Goal: Task Accomplishment & Management: Use online tool/utility

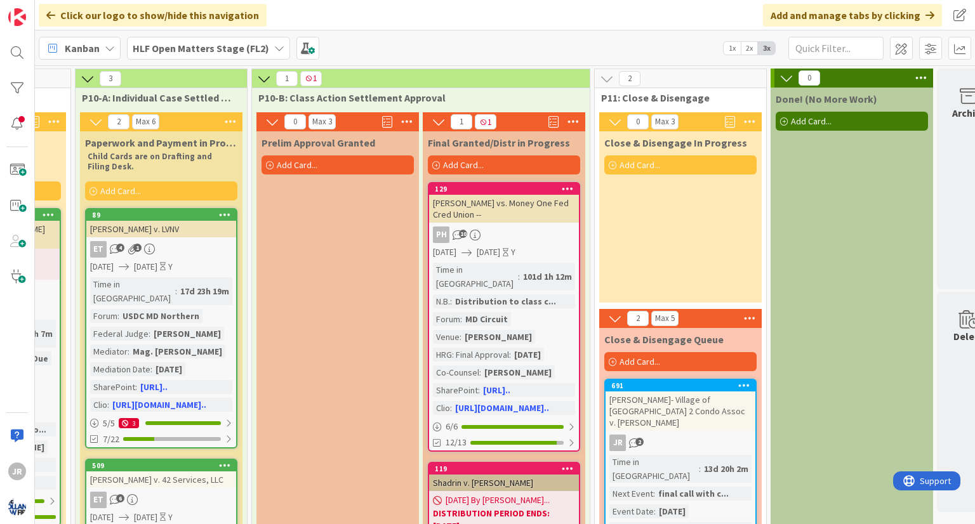
scroll to position [0, 2088]
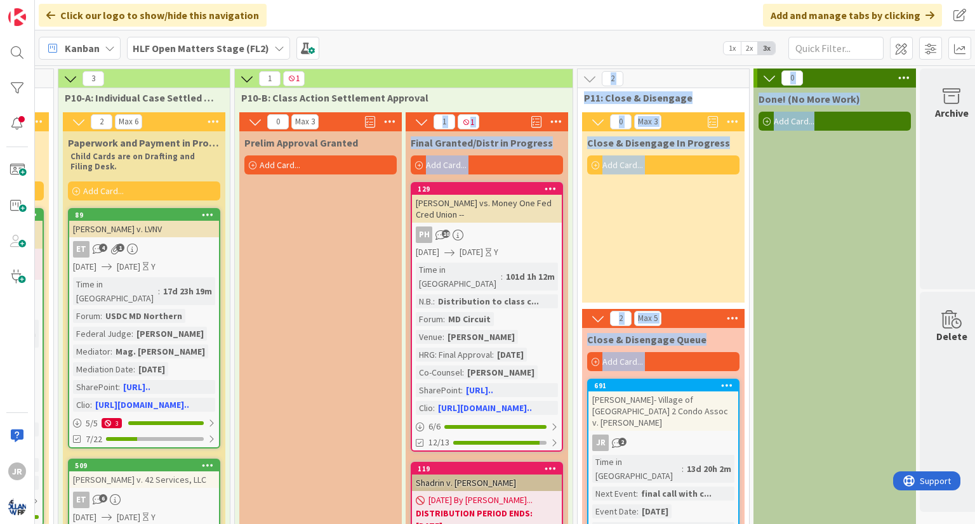
drag, startPoint x: 870, startPoint y: 392, endPoint x: 386, endPoint y: 396, distance: 484.2
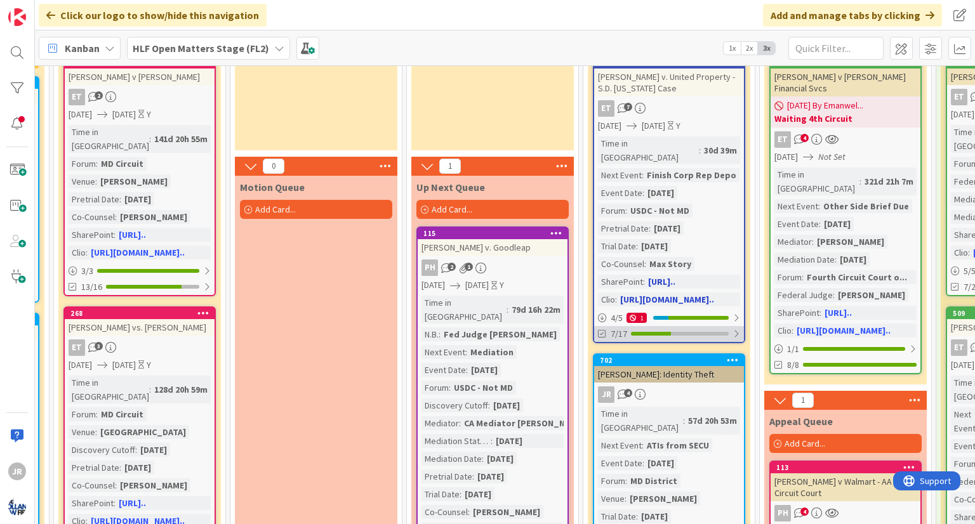
scroll to position [190, 1211]
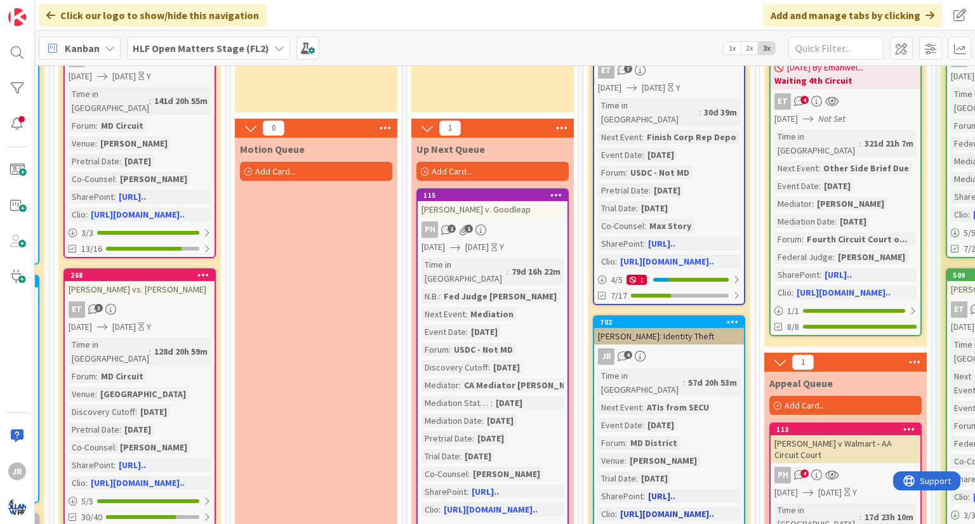
click at [701, 348] on div "JR 4" at bounding box center [669, 356] width 150 height 16
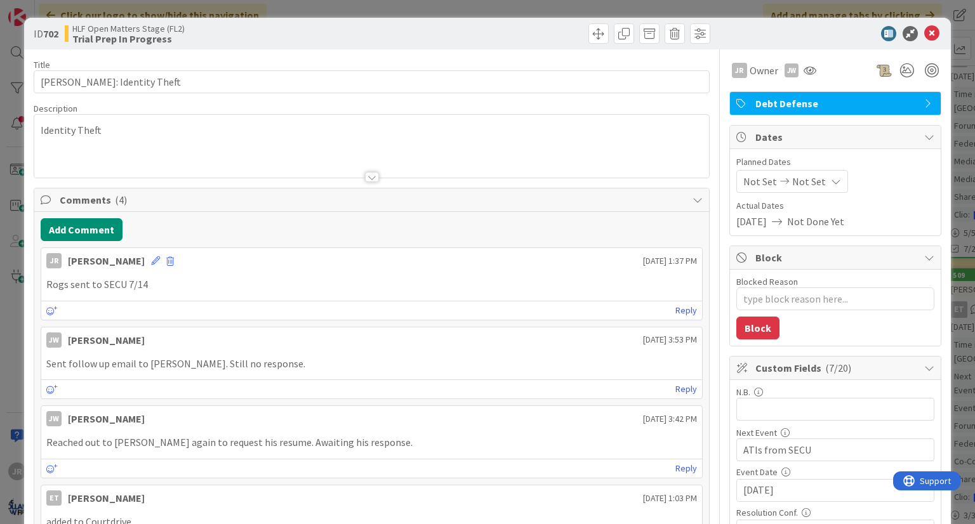
type textarea "x"
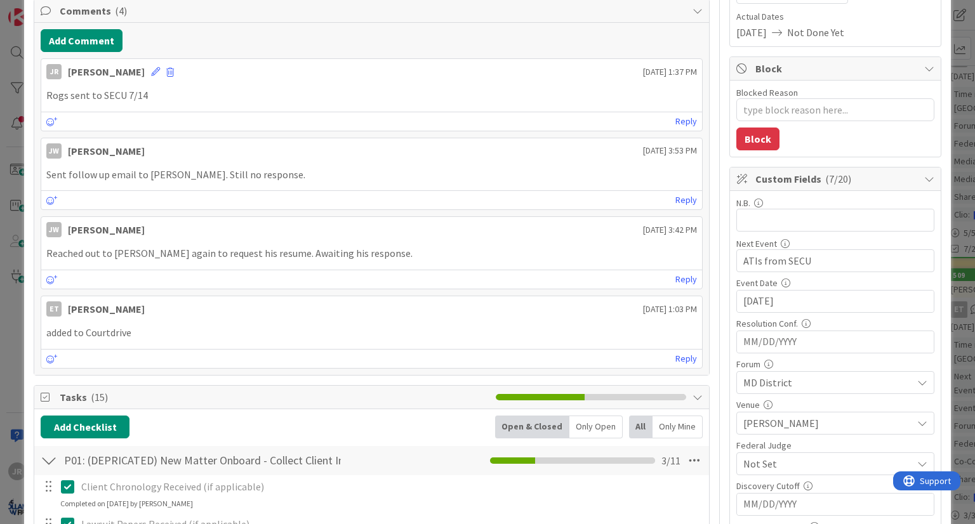
scroll to position [190, 0]
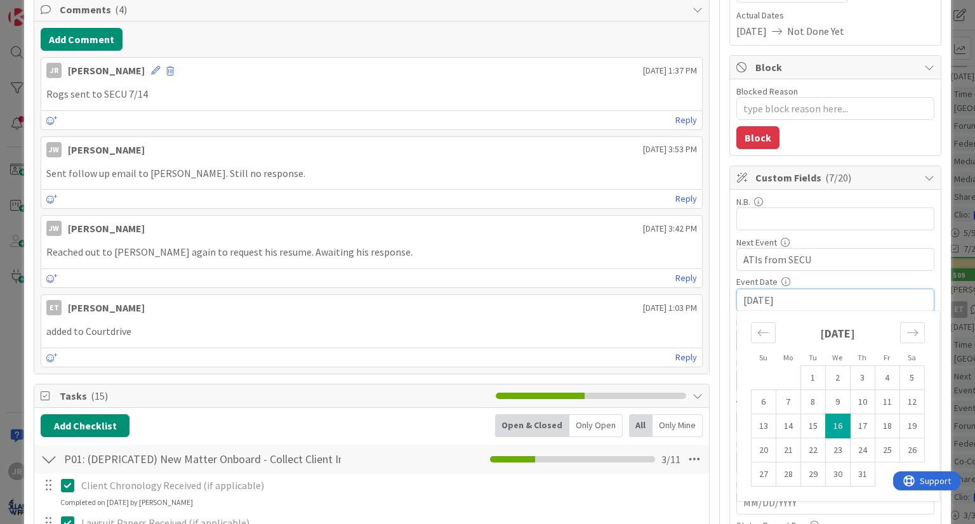
drag, startPoint x: 680, startPoint y: 293, endPoint x: 681, endPoint y: 265, distance: 27.9
click at [680, 293] on div "Title 26 / 128 Adam Myers: Identity Theft Description JR Jessica Russell just j…" at bounding box center [487, 484] width 907 height 1251
type textarea "x"
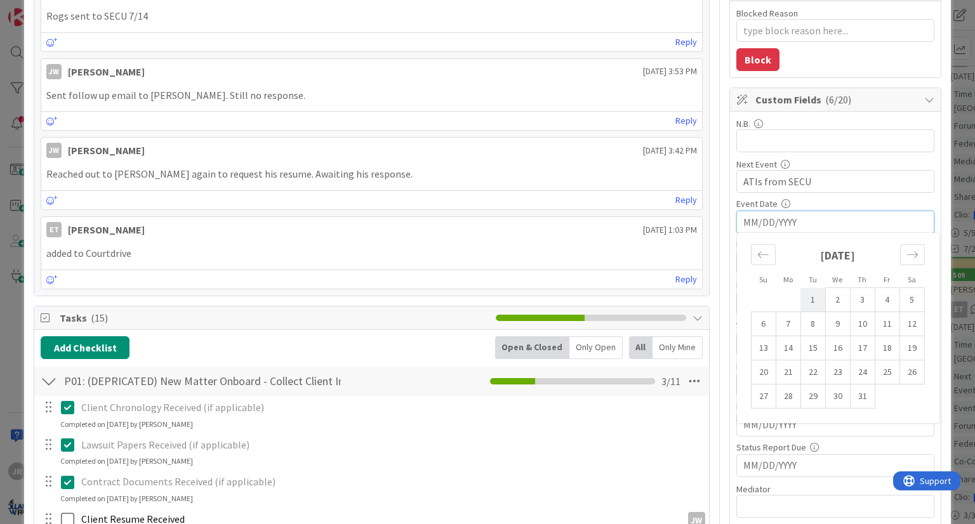
scroll to position [317, 0]
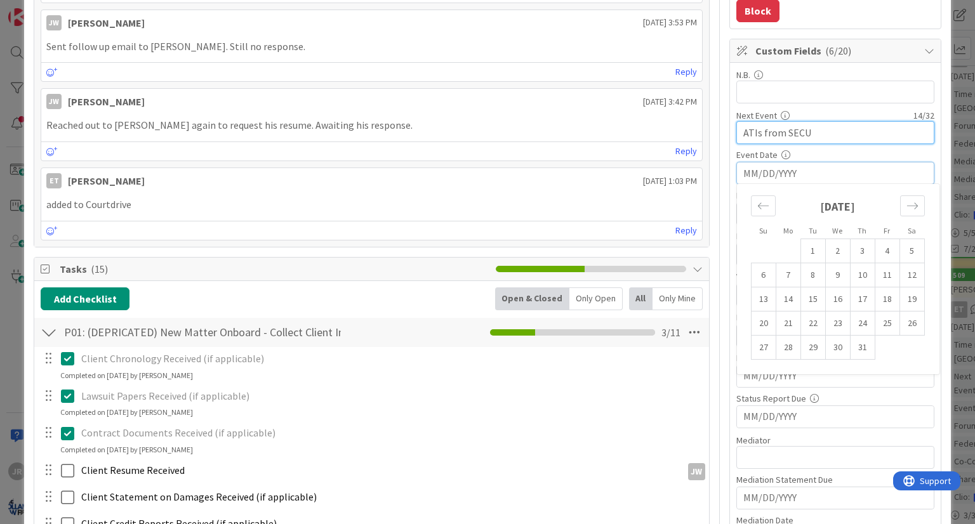
drag, startPoint x: 810, startPoint y: 131, endPoint x: 697, endPoint y: 135, distance: 112.4
click at [697, 135] on div "Title 26 / 128 Adam Myers: Identity Theft Description JR Jessica Russell just j…" at bounding box center [487, 357] width 907 height 1251
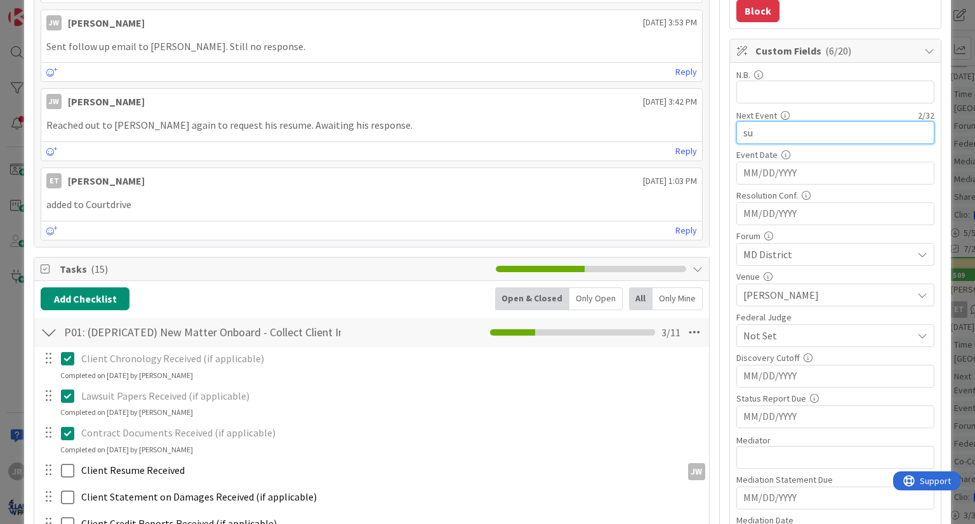
type input "sub"
type textarea "x"
type input "subpe"
type textarea "x"
type input "subpo"
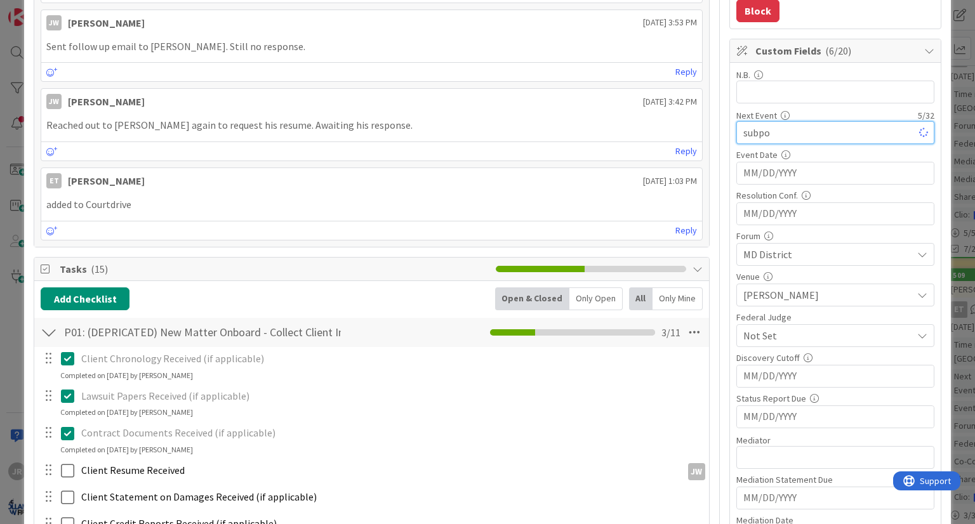
type textarea "x"
type input "subpoen"
type textarea "x"
type input "subpoenas"
type textarea "x"
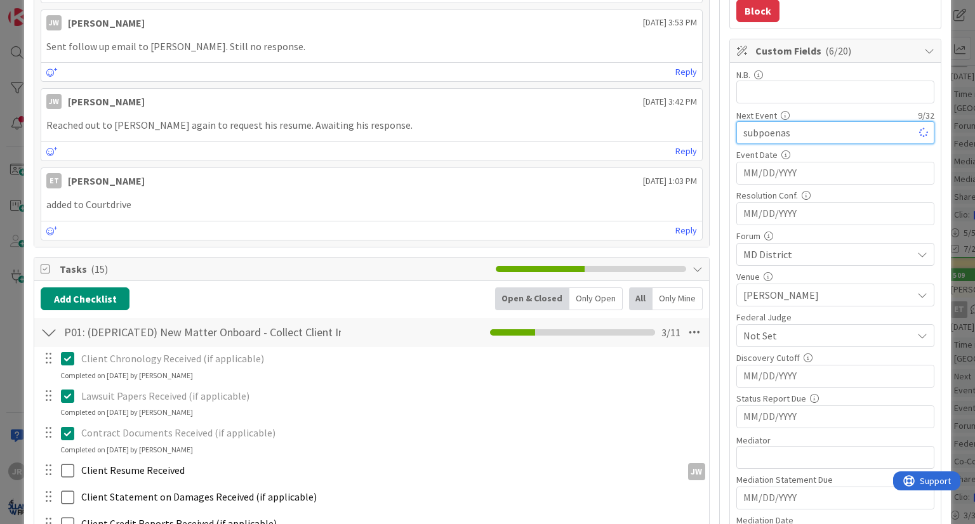
type input "subpoenas?"
type textarea "x"
type input "subpoenas?"
click at [771, 166] on input "MM/DD/YYYY" at bounding box center [835, 173] width 184 height 22
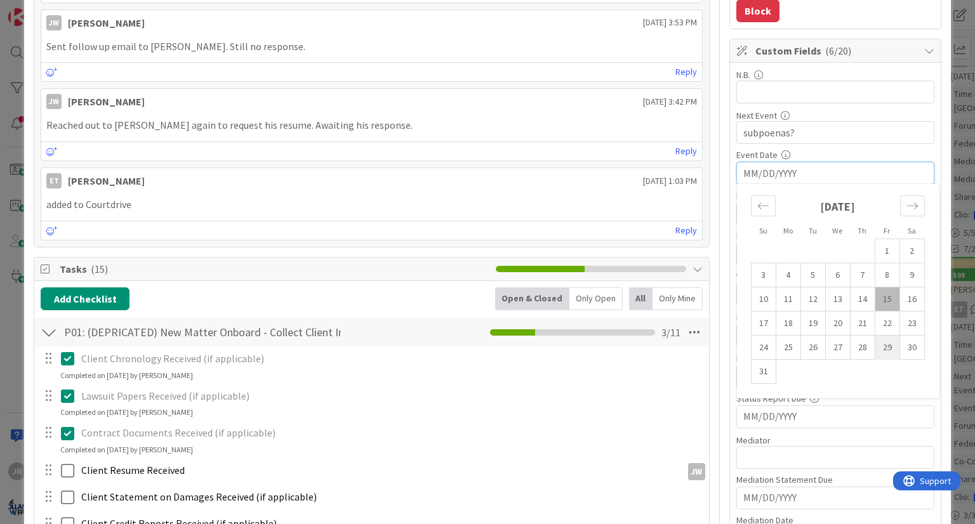
click at [879, 346] on td "29" at bounding box center [886, 348] width 25 height 24
type input "08/29/2025"
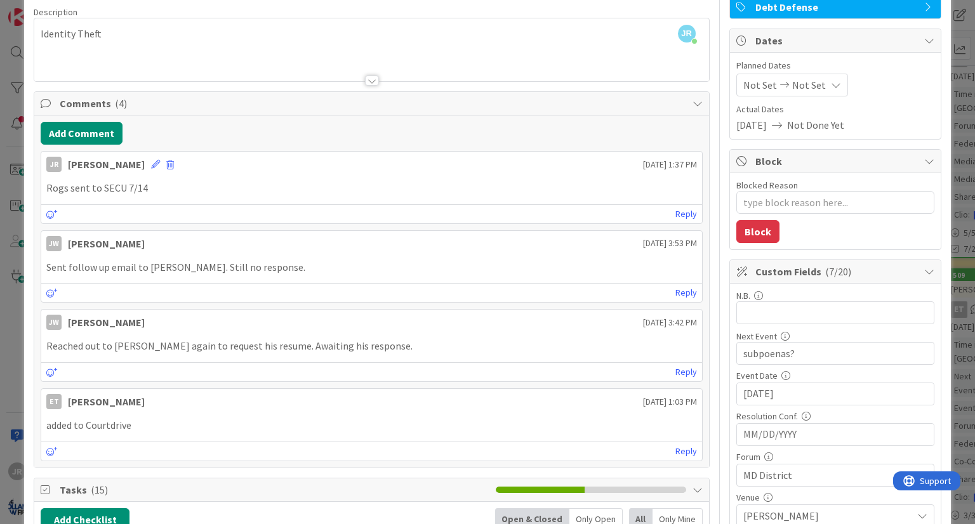
scroll to position [0, 0]
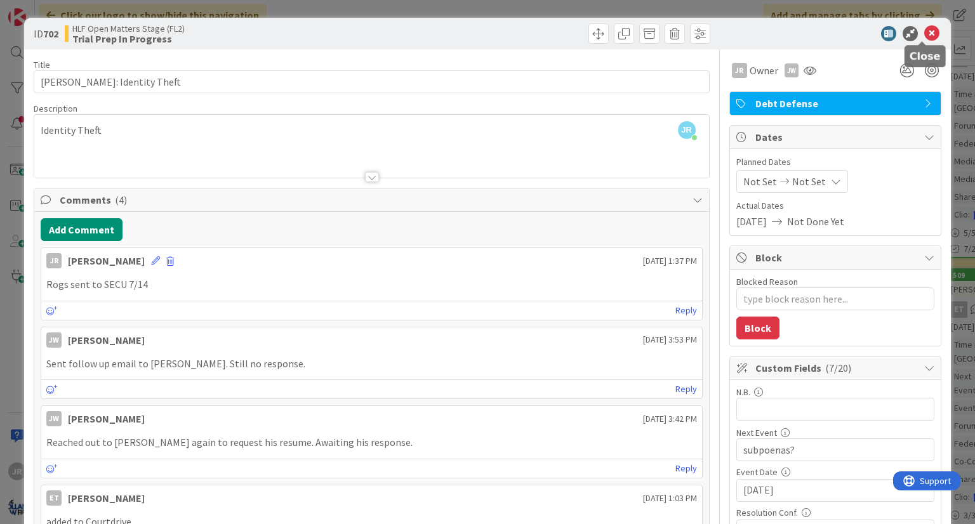
click at [924, 32] on icon at bounding box center [931, 33] width 15 height 15
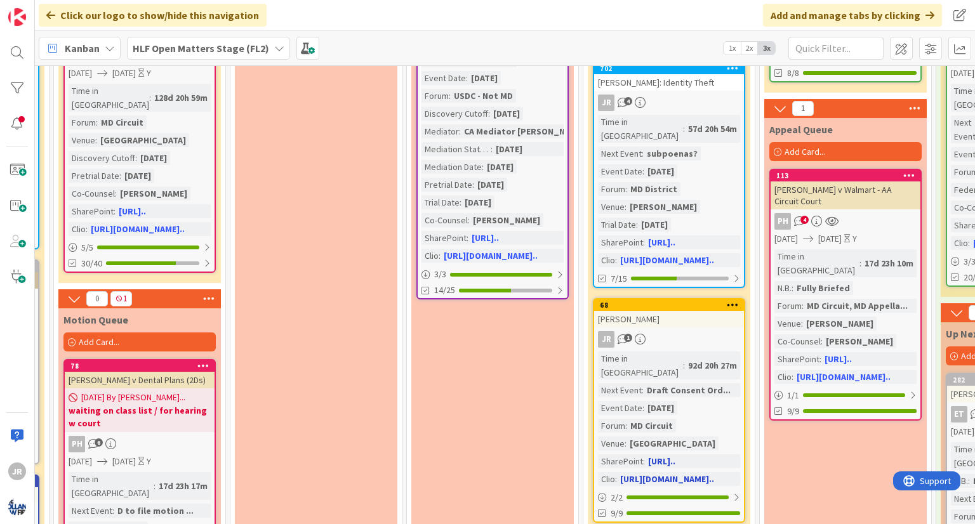
click at [713, 353] on div "Time in Column : 92d 20h 27m Next Event : Draft Consent Ord... Event Date : 08/…" at bounding box center [669, 419] width 142 height 135
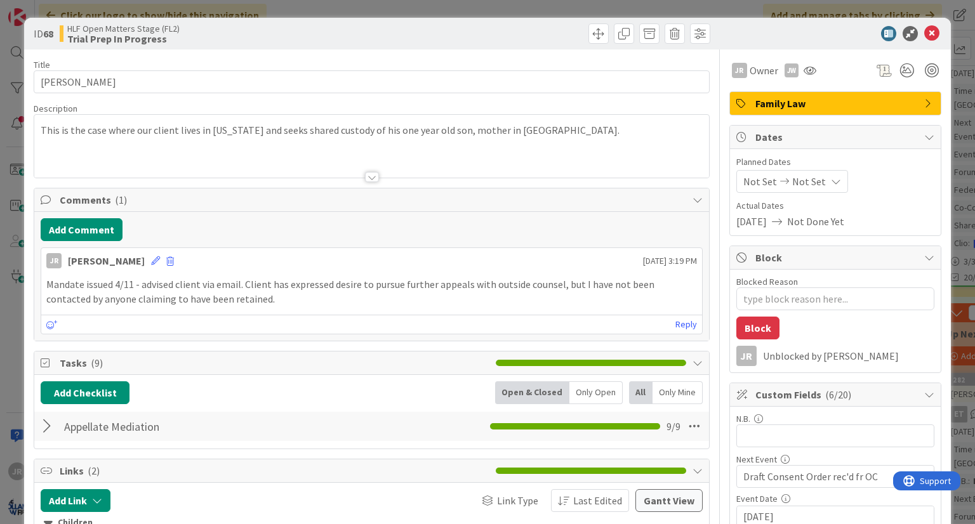
type textarea "x"
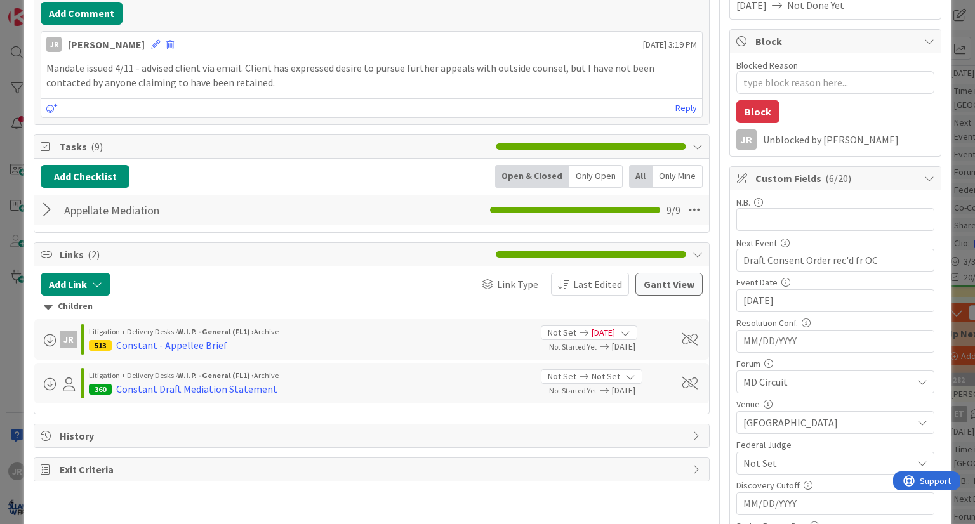
scroll to position [254, 0]
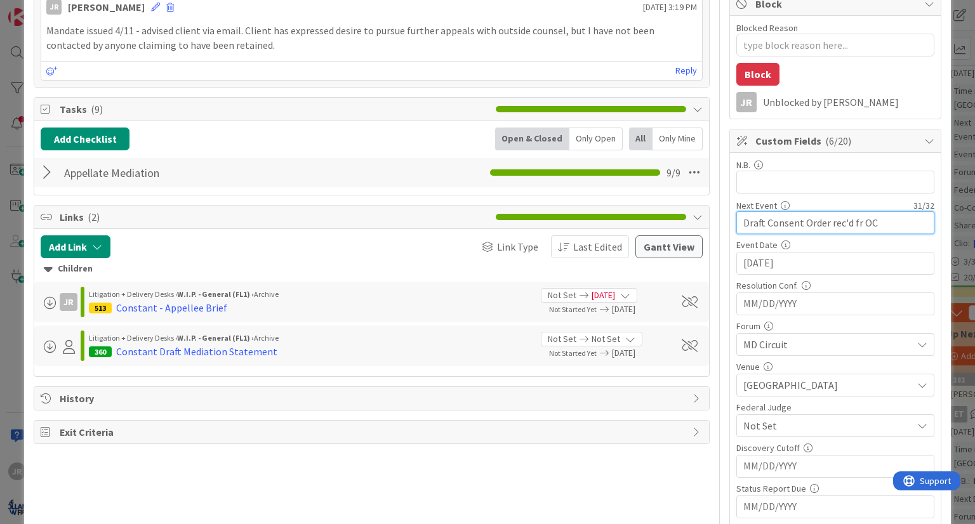
drag, startPoint x: 863, startPoint y: 221, endPoint x: 829, endPoint y: 222, distance: 33.7
click at [819, 224] on input "Draft Consent Order rec'd fr OC" at bounding box center [835, 222] width 198 height 23
type input "Draft Consent Order OKd"
type textarea "x"
type input "Draft Consent Order OKd b"
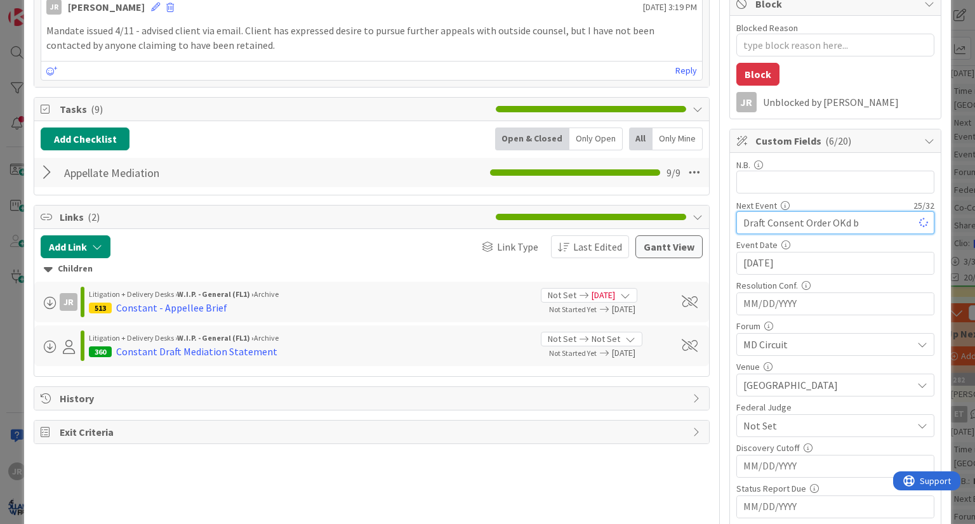
type textarea "x"
type input "Draft Consent Order OKd by c"
type textarea "x"
type input "Draft Consent Order OKd by cl"
type textarea "x"
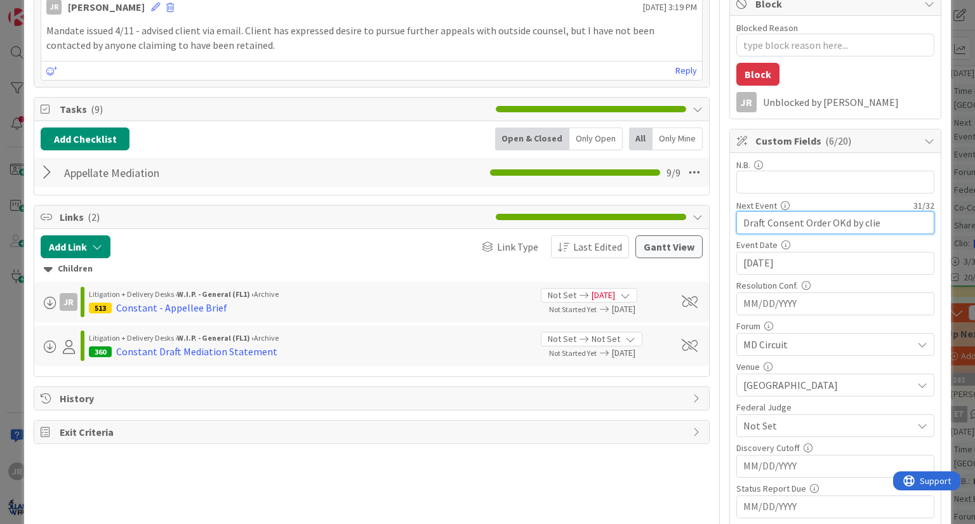
type input "Draft Consent Order OKd by clien"
type textarea "x"
type input "Draft Consent Order OKd by clien"
click at [807, 261] on input "08/13/2025" at bounding box center [835, 264] width 184 height 22
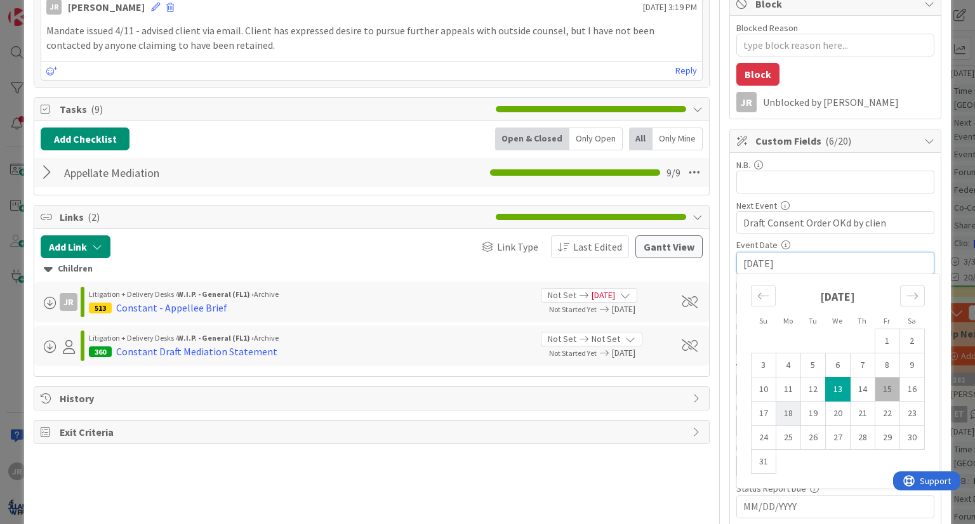
click at [775, 412] on td "18" at bounding box center [787, 414] width 25 height 24
type textarea "x"
type input "08/18/2025"
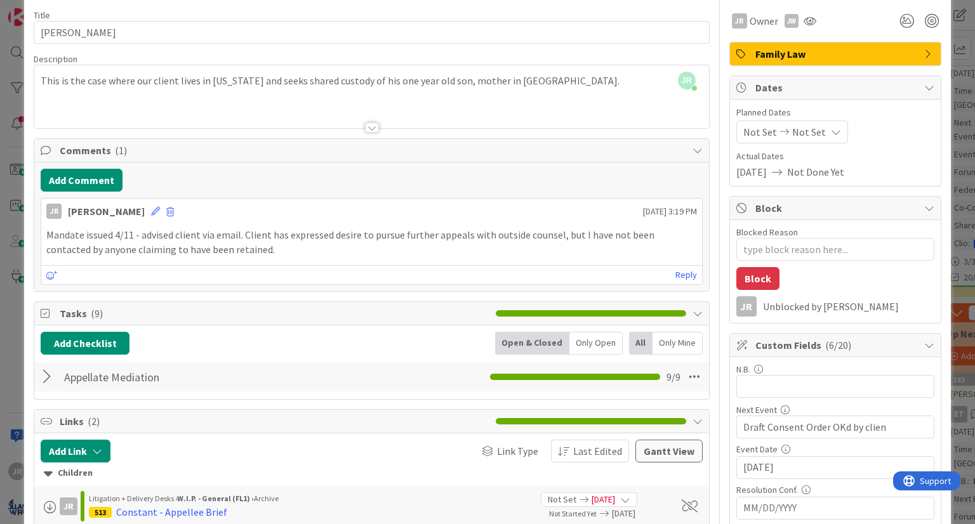
scroll to position [0, 0]
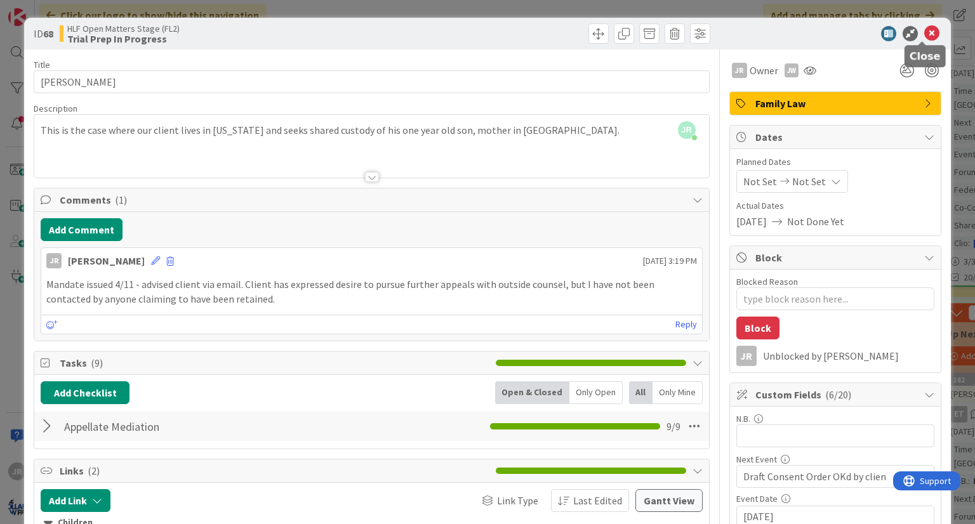
click at [926, 34] on icon at bounding box center [931, 33] width 15 height 15
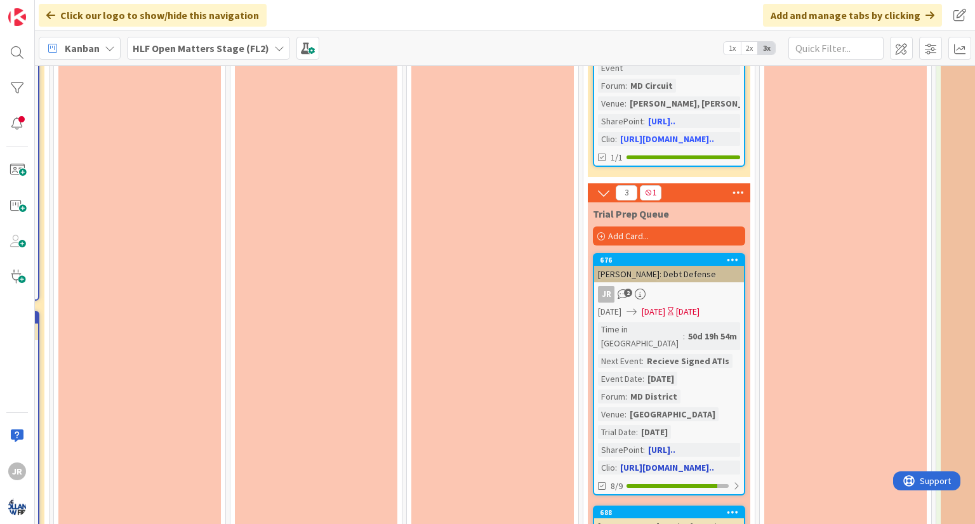
scroll to position [1396, 1211]
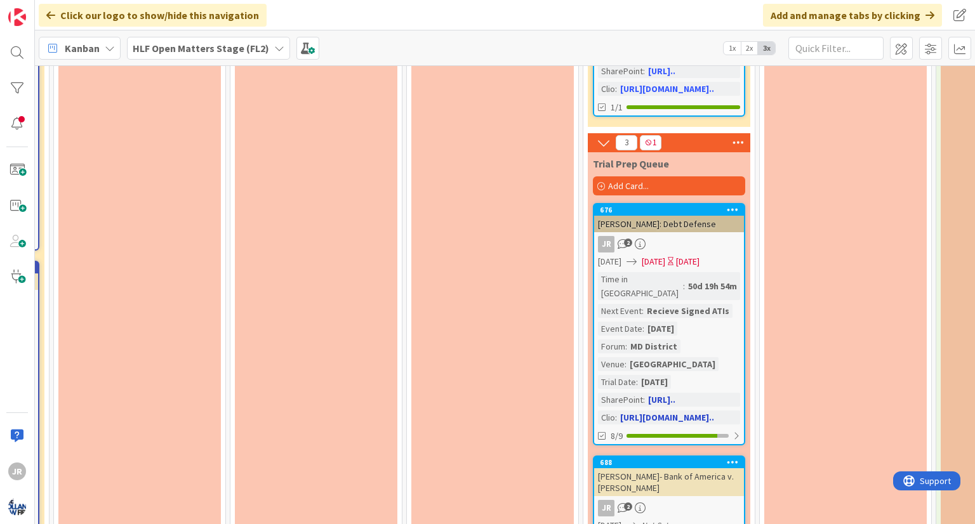
click at [718, 272] on div "Time in Column : 50d 19h 54m Next Event : Recieve Signed ATIs Event Date : 06/1…" at bounding box center [669, 348] width 142 height 152
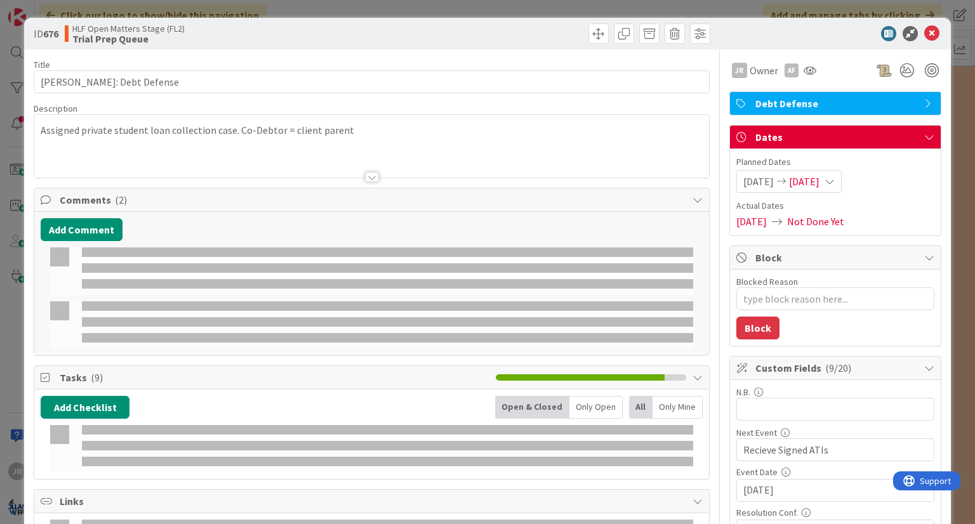
type textarea "x"
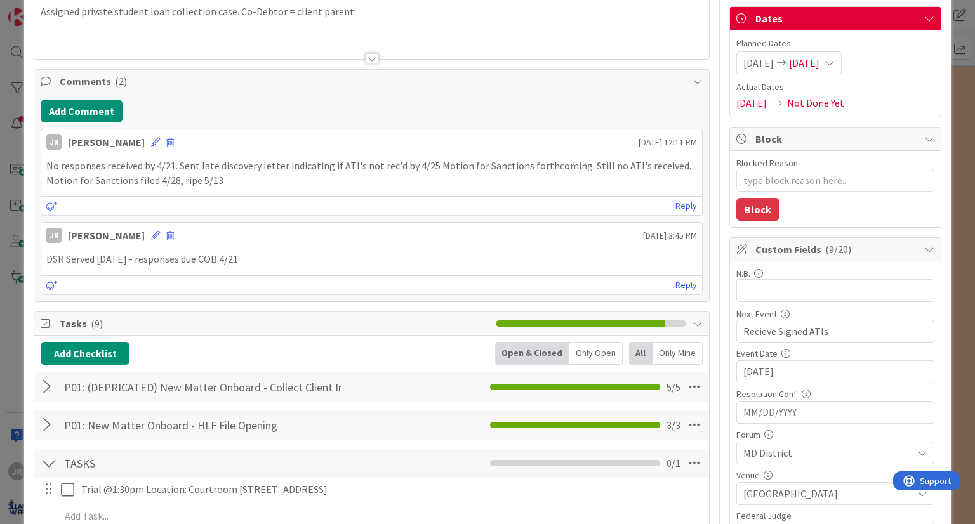
scroll to position [127, 0]
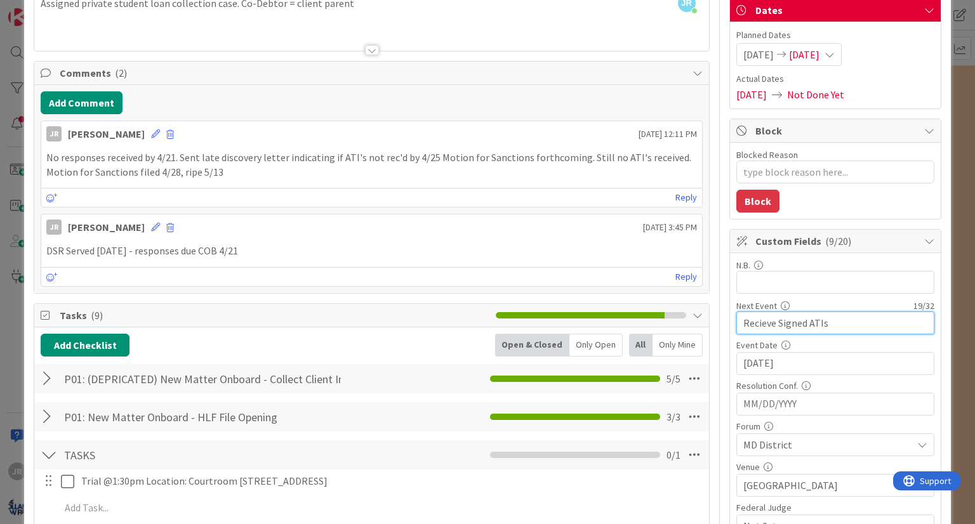
drag, startPoint x: 842, startPoint y: 326, endPoint x: 722, endPoint y: 326, distance: 119.9
type textarea "x"
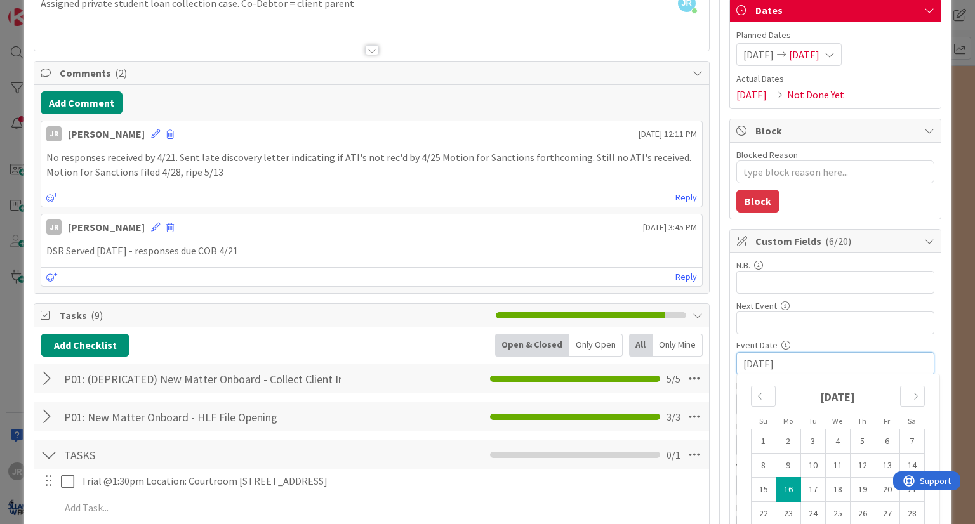
drag, startPoint x: 791, startPoint y: 359, endPoint x: 698, endPoint y: 362, distance: 92.7
type textarea "x"
click at [789, 321] on input "text" at bounding box center [835, 323] width 198 height 23
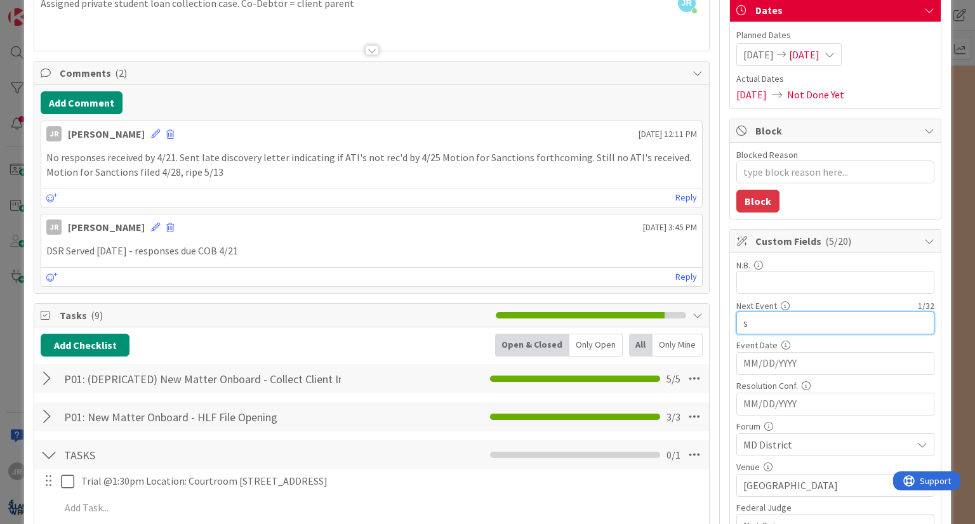
type input "su"
type textarea "x"
type input "sub"
type textarea "x"
type input "subp"
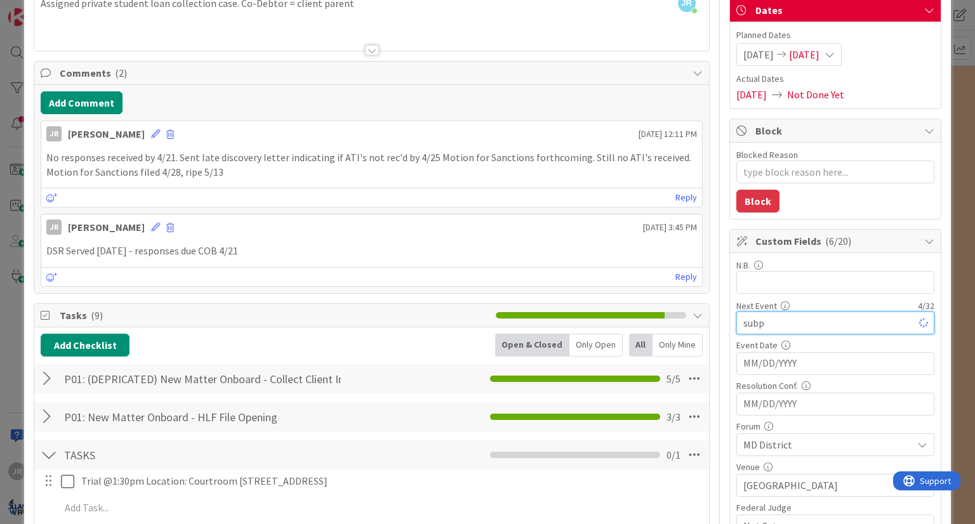
type textarea "x"
type input "subpoe"
type textarea "x"
type input "subpoen"
type textarea "x"
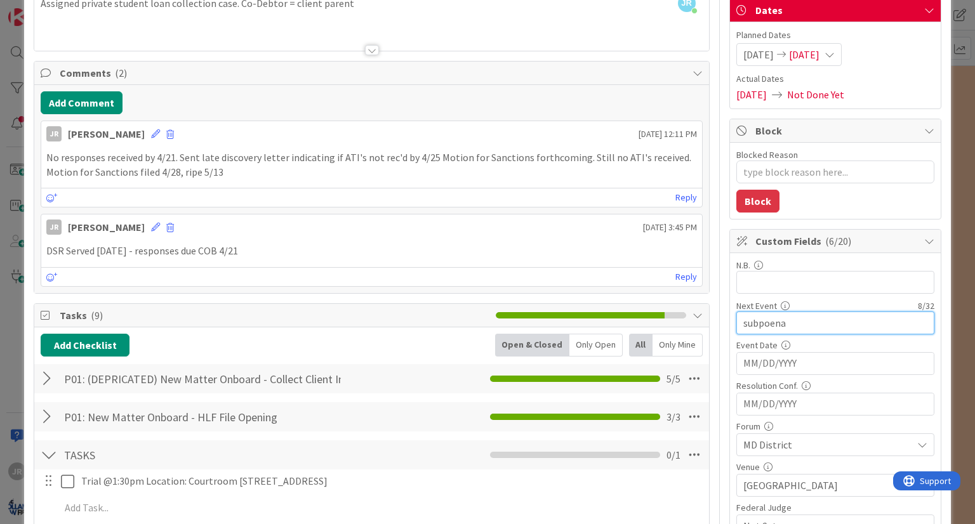
type input "subpoenas"
type textarea "x"
type input "subpoenas"
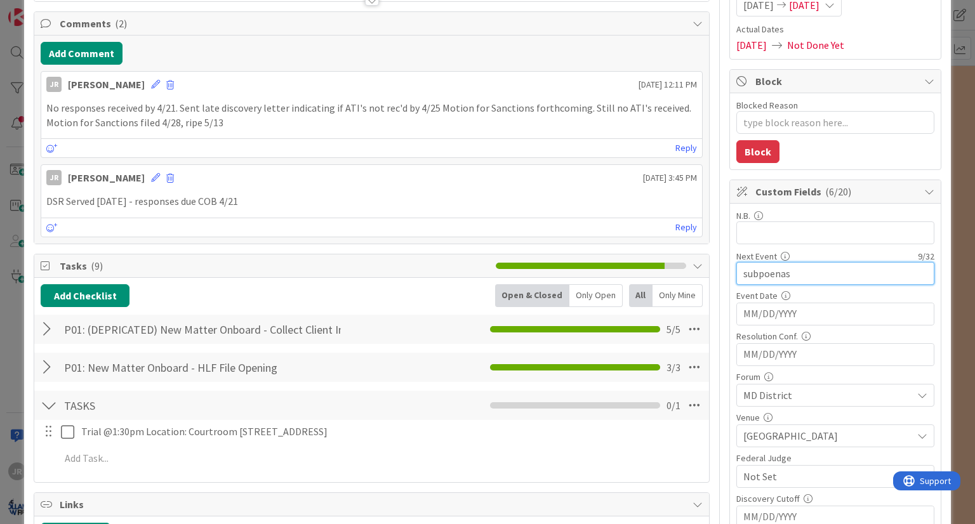
scroll to position [190, 0]
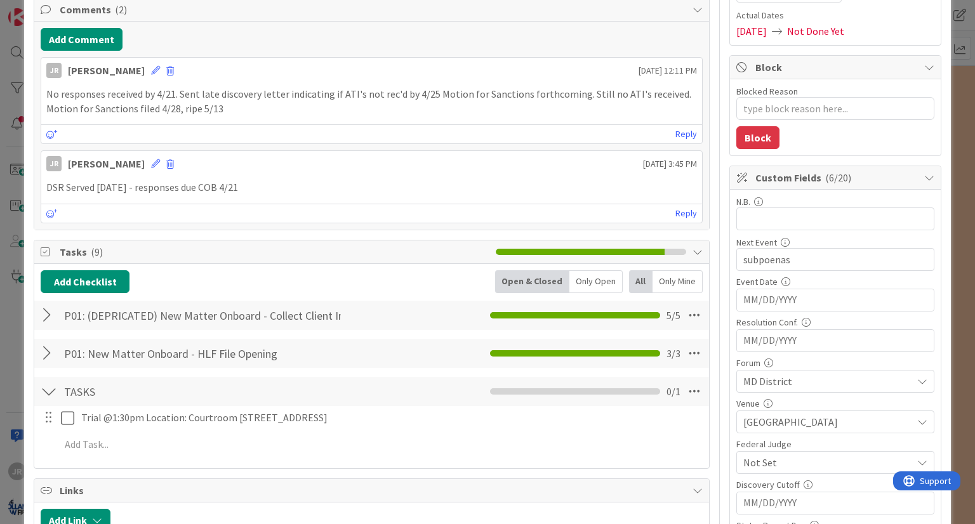
click at [770, 298] on input "MM/DD/YYYY" at bounding box center [835, 300] width 184 height 22
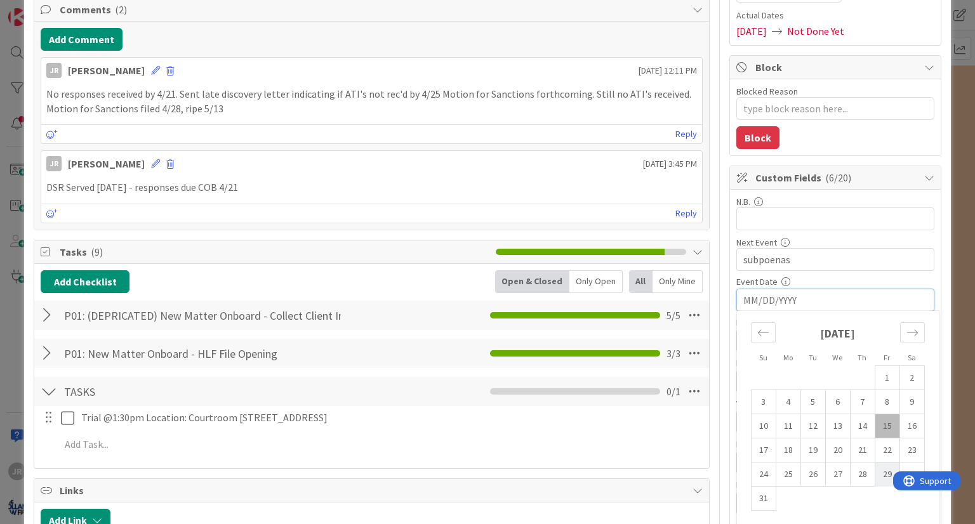
click at [874, 475] on td "29" at bounding box center [886, 475] width 25 height 24
type textarea "x"
type input "08/29/2025"
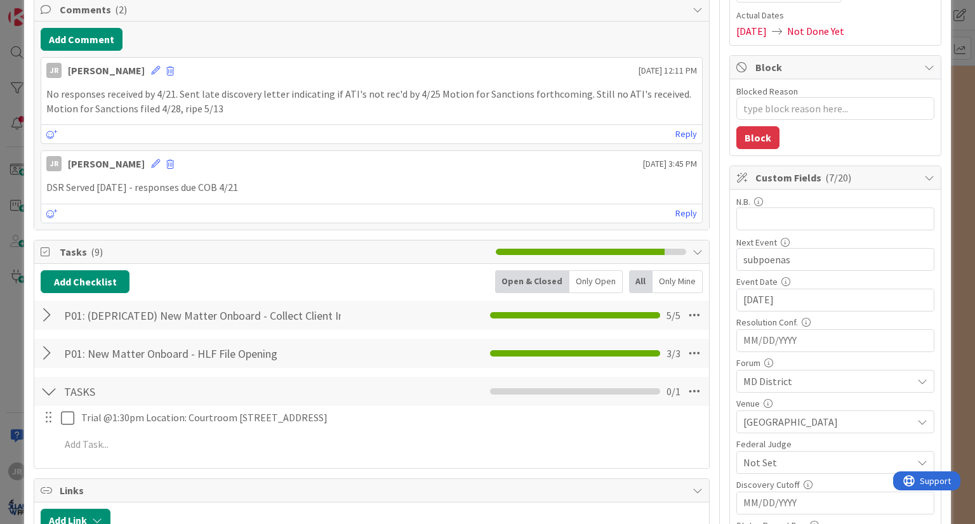
type textarea "x"
